Goal: Information Seeking & Learning: Find specific page/section

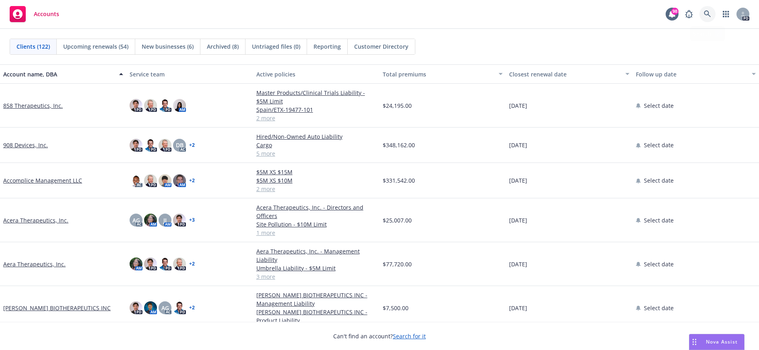
click at [706, 14] on icon at bounding box center [707, 13] width 7 height 7
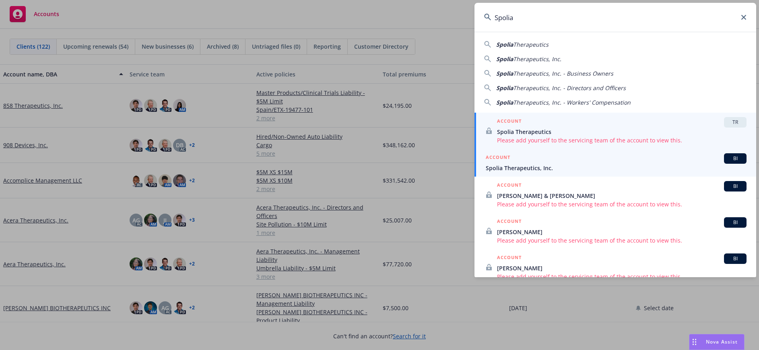
type input "Spolia"
click at [526, 168] on span "Spolia Therapeutics, Inc." at bounding box center [616, 168] width 261 height 8
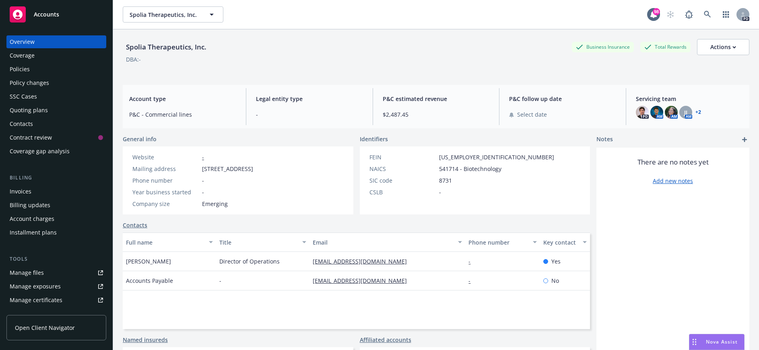
click at [14, 68] on div "Policies" at bounding box center [20, 69] width 20 height 13
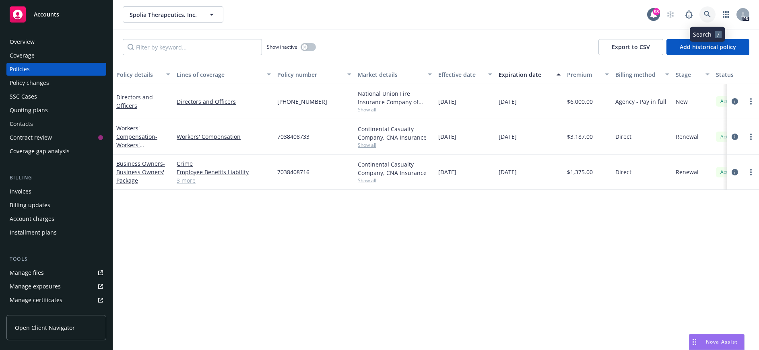
click at [706, 12] on icon at bounding box center [707, 14] width 7 height 7
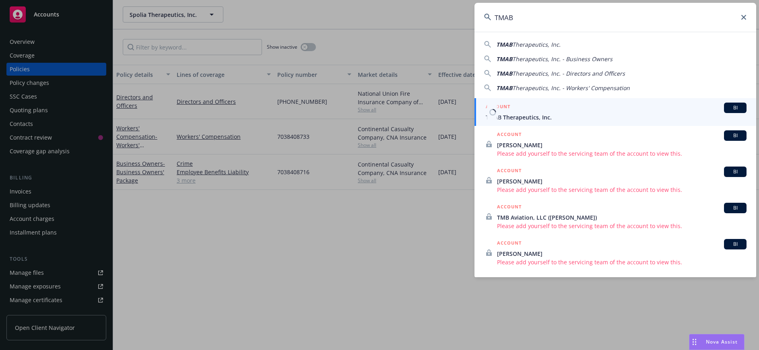
type input "TMAB"
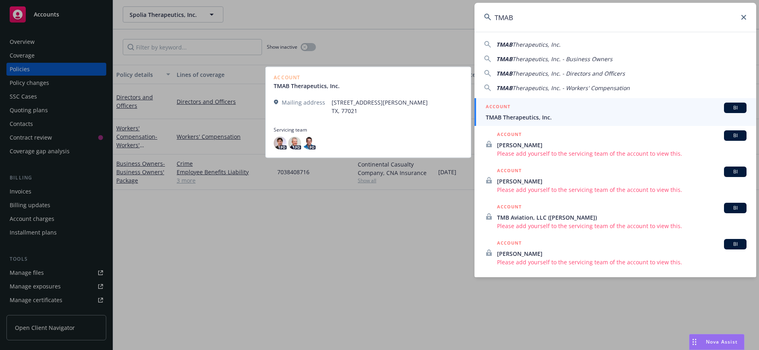
click at [521, 114] on span "TMAB Therapeutics, Inc." at bounding box center [616, 117] width 261 height 8
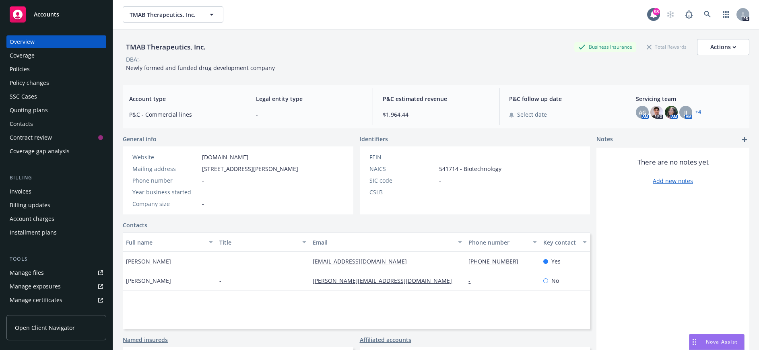
click at [23, 67] on div "Policies" at bounding box center [20, 69] width 20 height 13
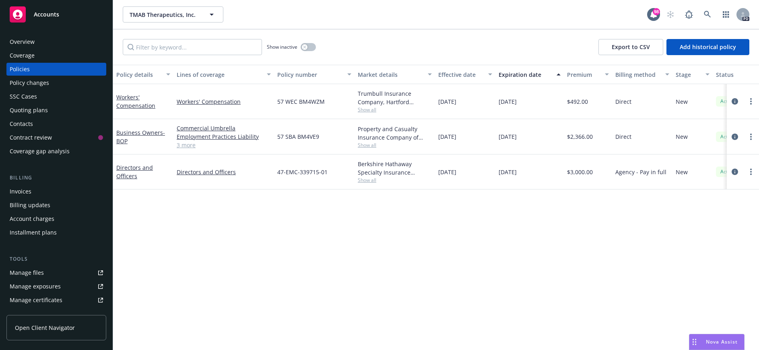
click at [32, 44] on div "Overview" at bounding box center [22, 41] width 25 height 13
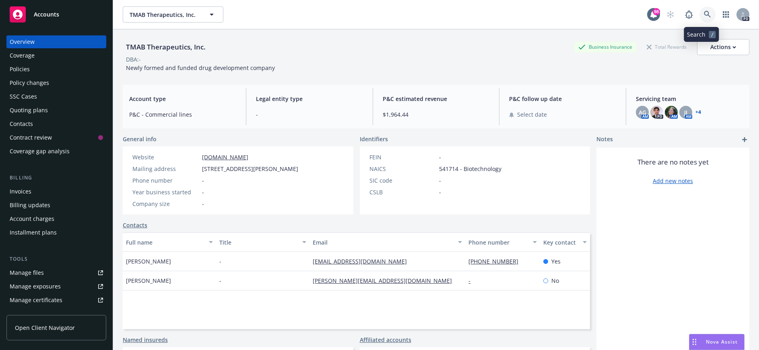
click at [704, 16] on icon at bounding box center [707, 14] width 7 height 7
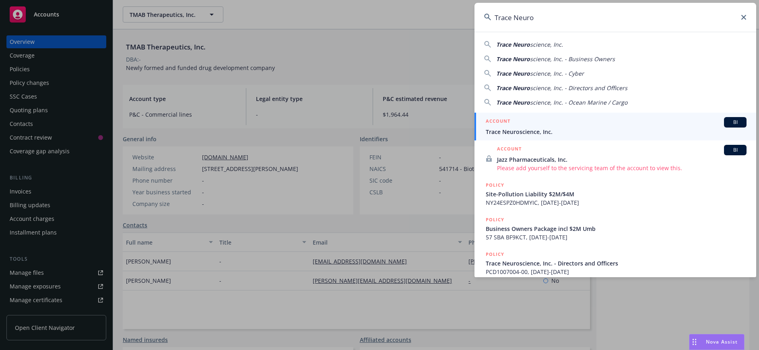
type input "Trace Neuro"
click at [541, 135] on span "Trace Neuroscience, Inc." at bounding box center [616, 132] width 261 height 8
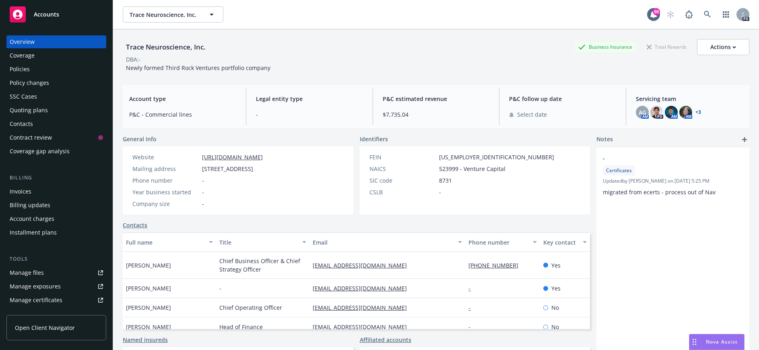
click at [20, 71] on div "Policies" at bounding box center [20, 69] width 20 height 13
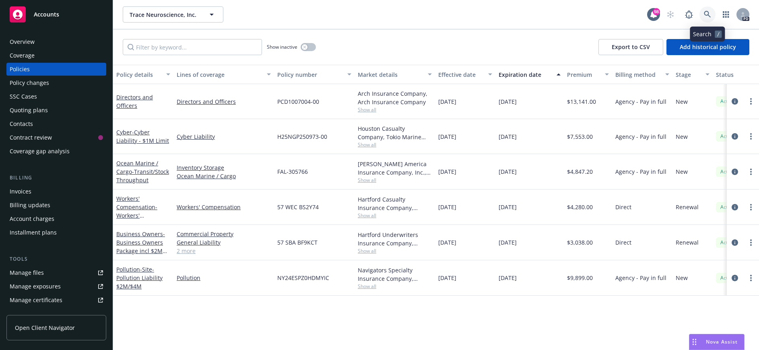
click at [702, 12] on link at bounding box center [707, 14] width 16 height 16
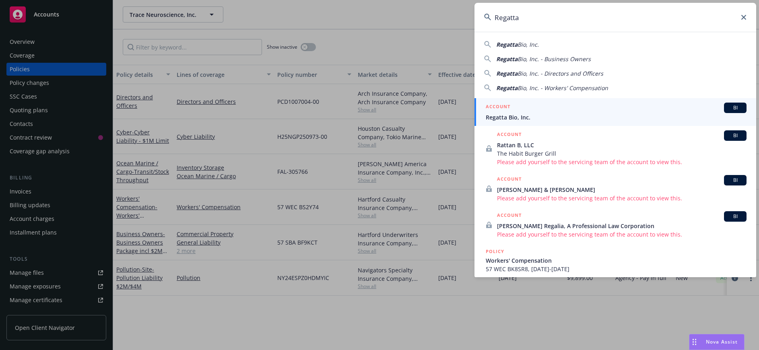
type input "Regatta"
click at [534, 112] on div "ACCOUNT BI" at bounding box center [616, 108] width 261 height 10
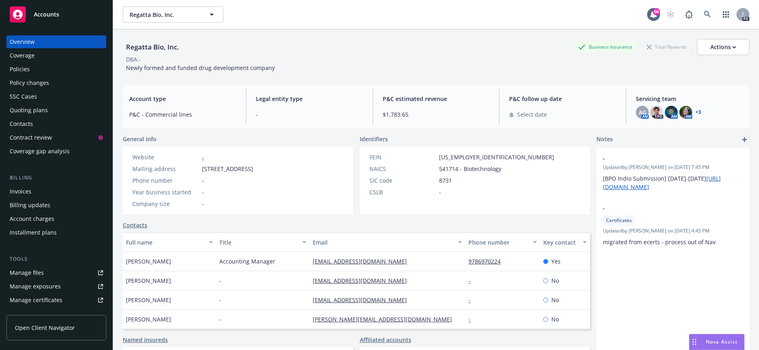
click at [35, 70] on div "Policies" at bounding box center [56, 69] width 93 height 13
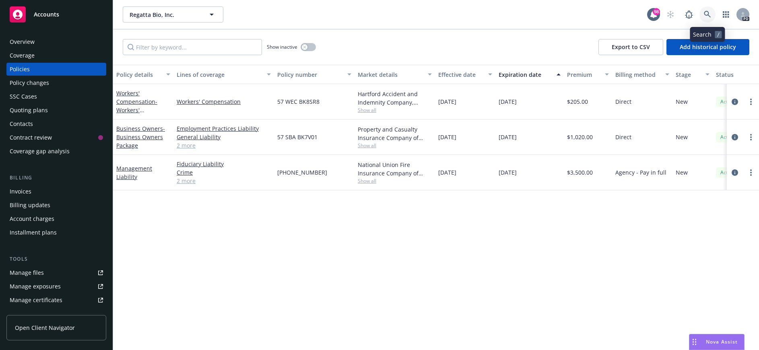
click at [709, 12] on icon at bounding box center [707, 14] width 7 height 7
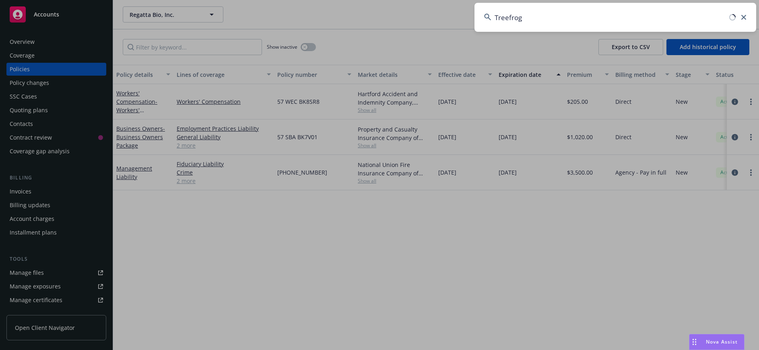
type input "Treefrog"
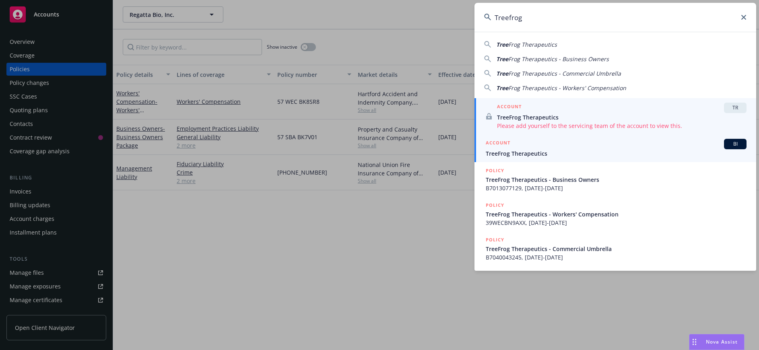
click at [511, 153] on span "TreeFrog Therapeutics" at bounding box center [616, 153] width 261 height 8
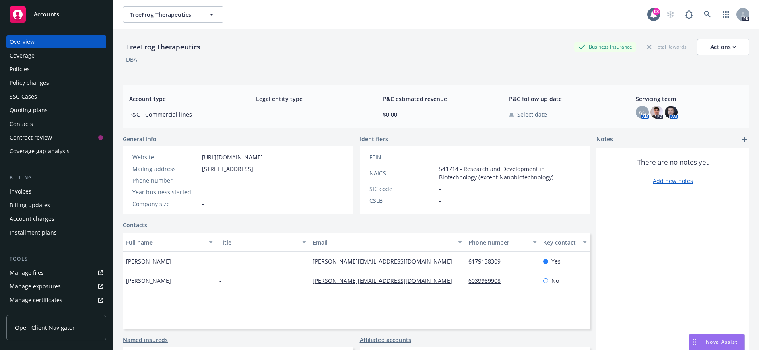
click at [24, 71] on div "Policies" at bounding box center [20, 69] width 20 height 13
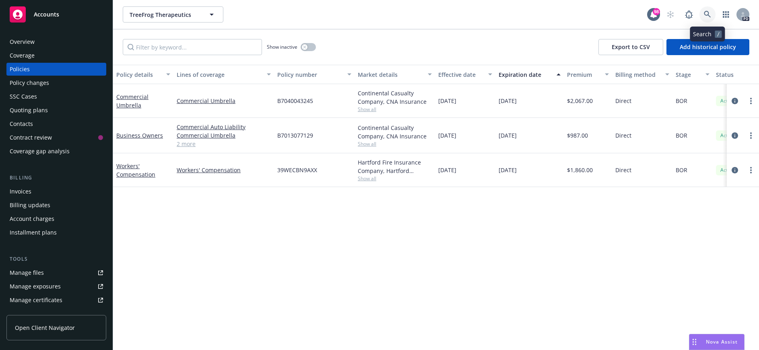
click at [705, 13] on icon at bounding box center [707, 14] width 7 height 7
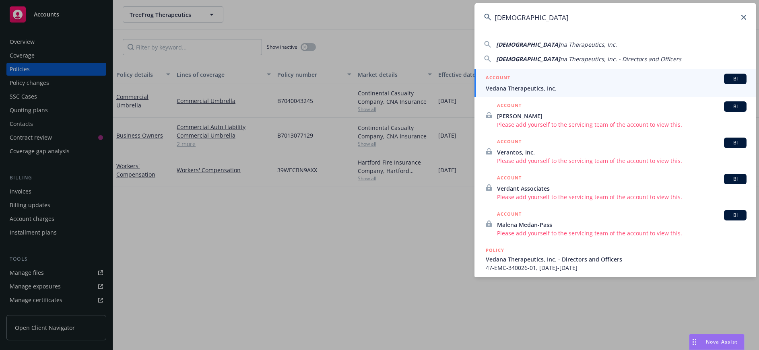
type input "[DEMOGRAPHIC_DATA]"
click at [523, 82] on div "ACCOUNT BI" at bounding box center [616, 79] width 261 height 10
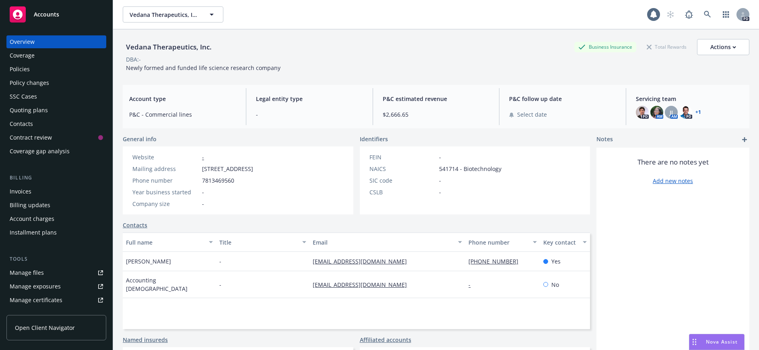
click at [66, 72] on div "Policies" at bounding box center [56, 69] width 93 height 13
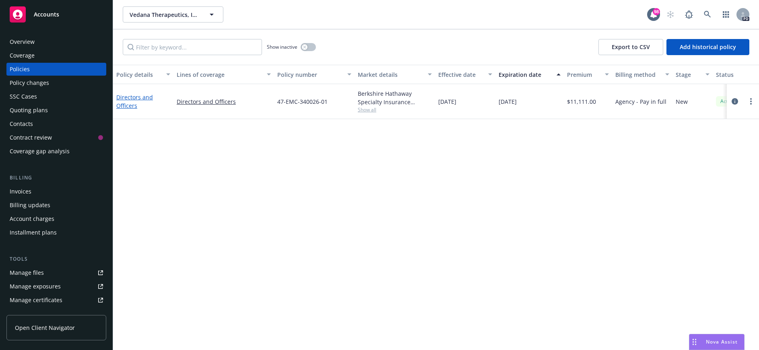
click at [129, 97] on link "Directors and Officers" at bounding box center [134, 101] width 37 height 16
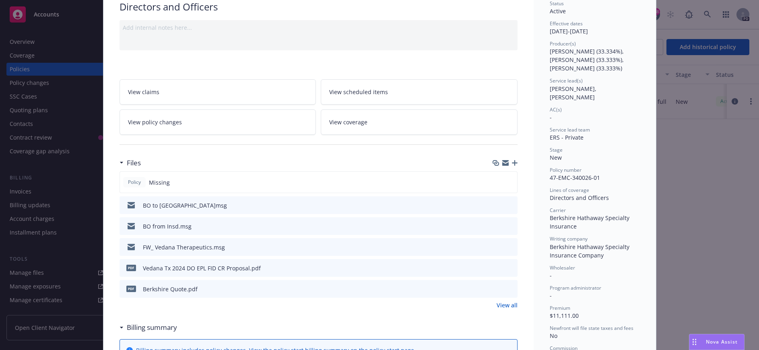
scroll to position [80, 0]
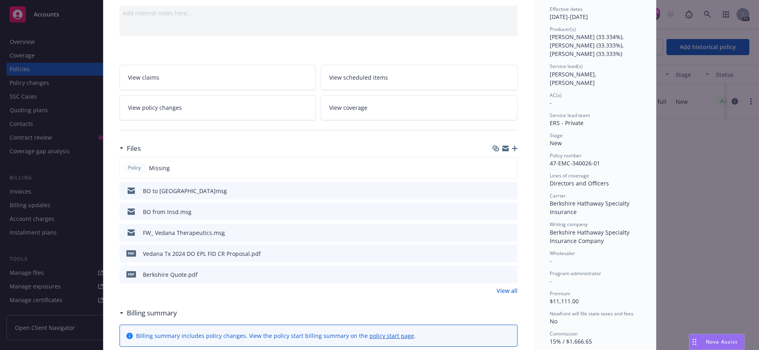
click at [508, 254] on icon "preview file" at bounding box center [509, 253] width 7 height 6
